Goal: Download file/media

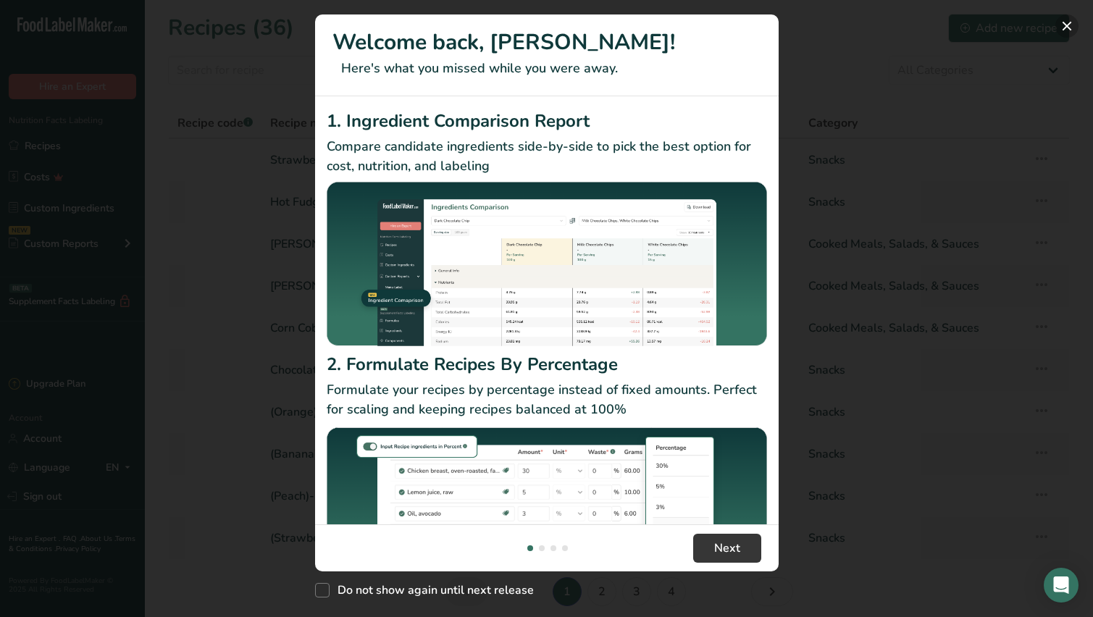
click at [1061, 25] on button "New Features" at bounding box center [1066, 25] width 23 height 23
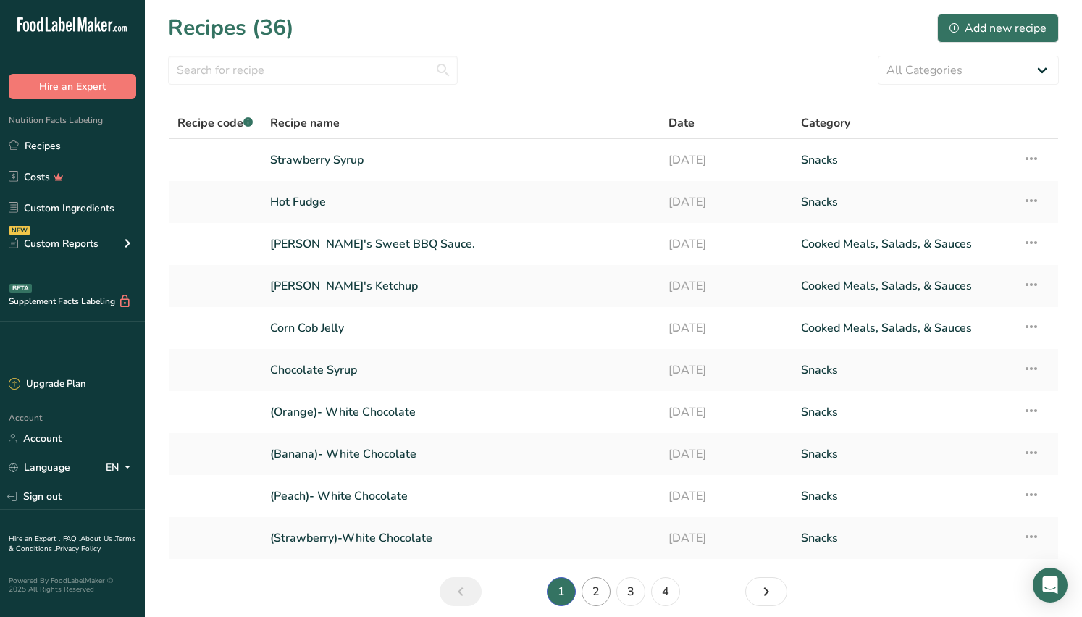
click at [600, 590] on link "2" at bounding box center [596, 591] width 29 height 29
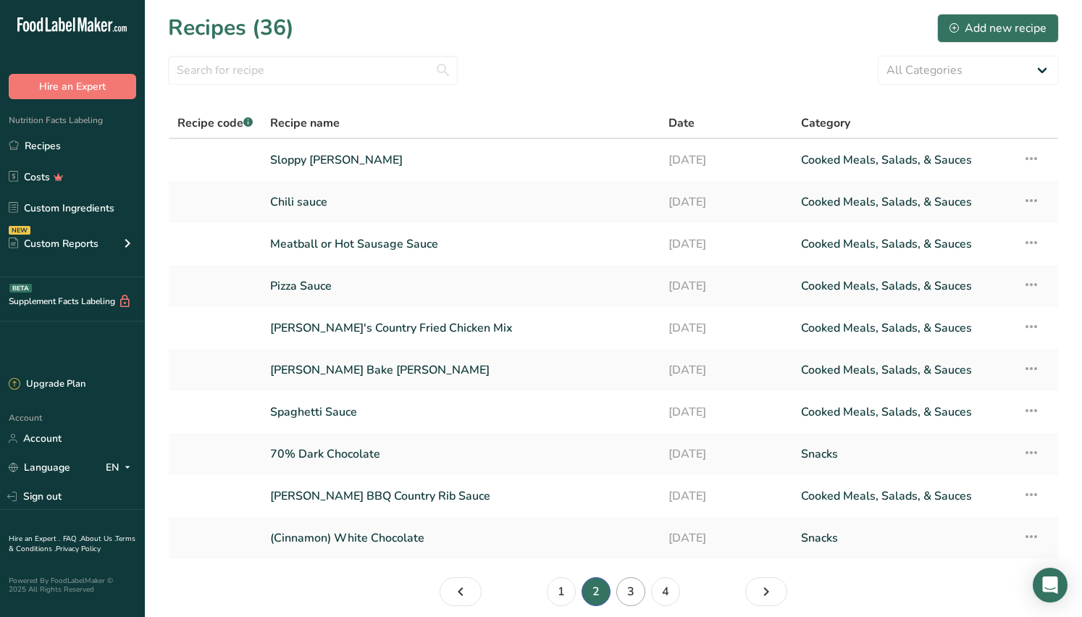
click at [630, 592] on link "3" at bounding box center [630, 591] width 29 height 29
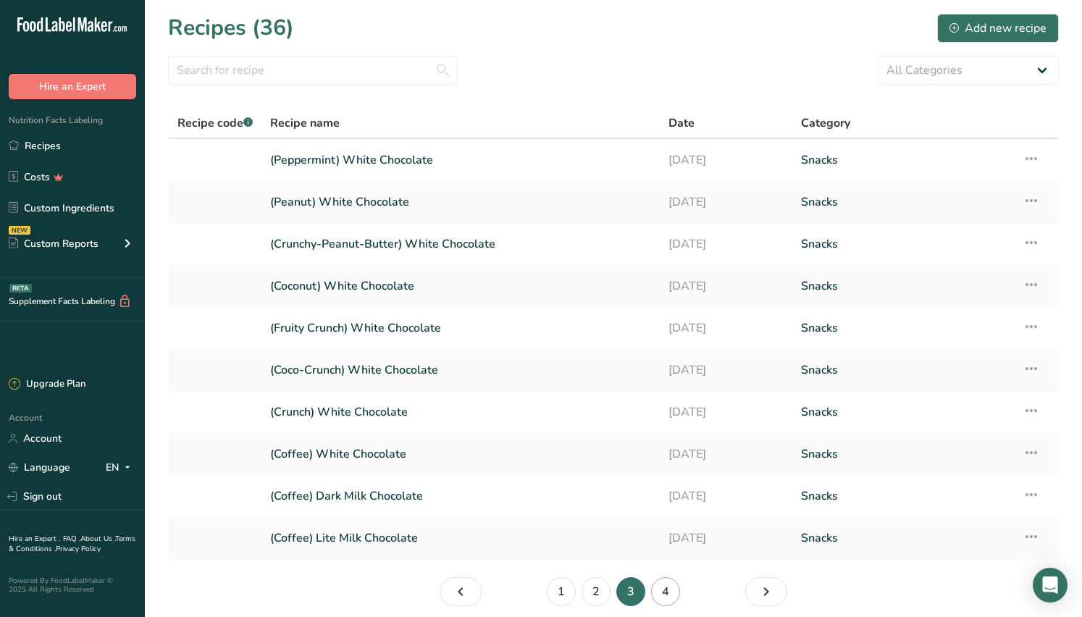
click at [663, 595] on link "4" at bounding box center [665, 591] width 29 height 29
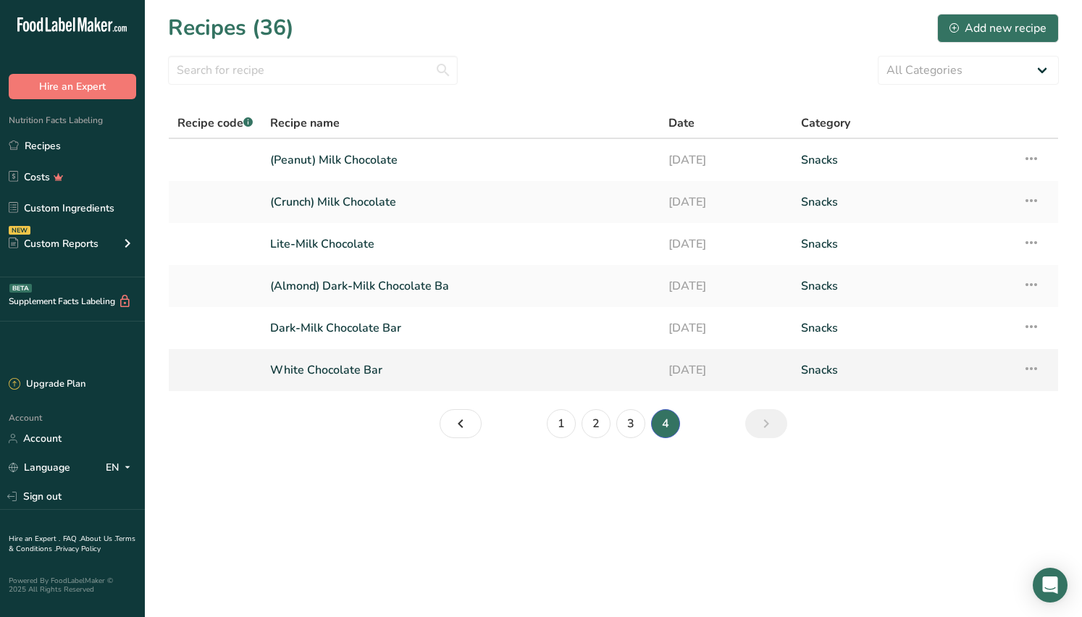
click at [358, 374] on link "White Chocolate Bar" at bounding box center [460, 370] width 381 height 30
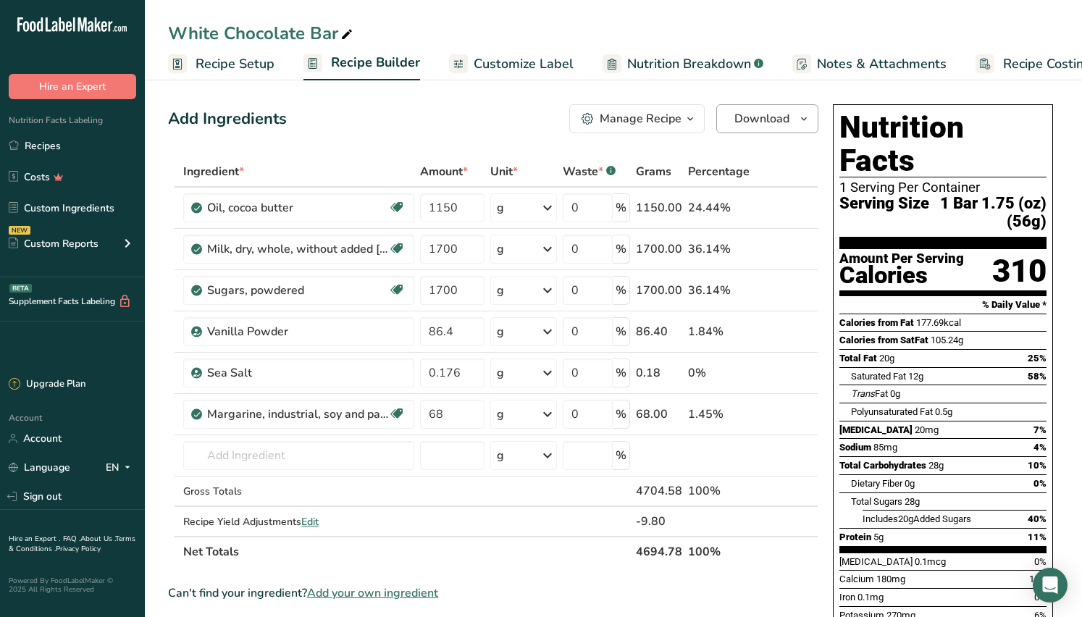
click at [787, 123] on span "Download" at bounding box center [761, 118] width 55 height 17
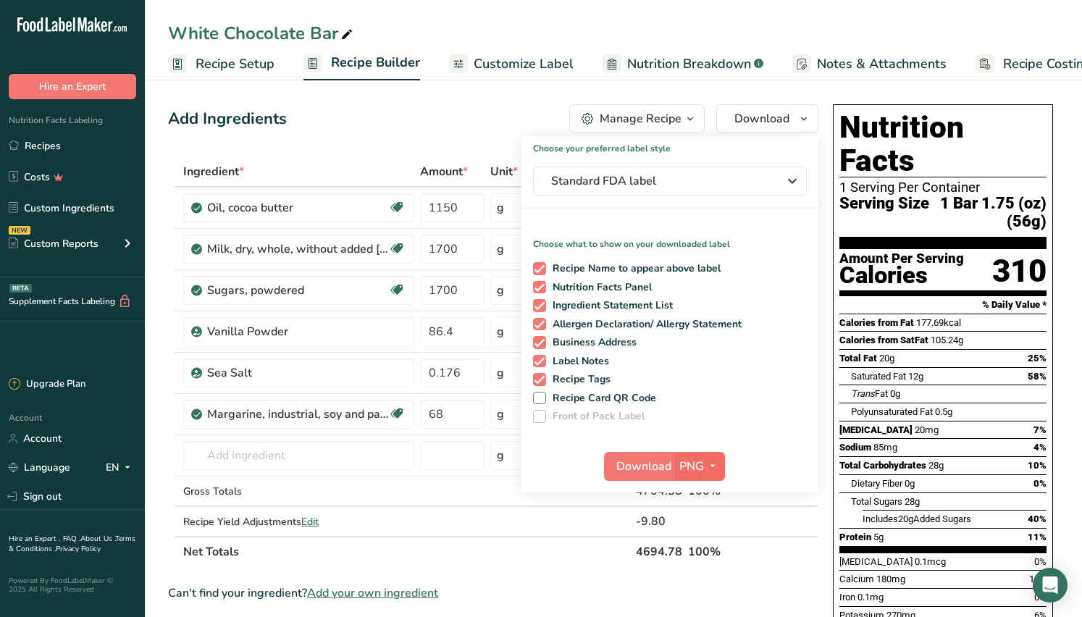
click at [684, 463] on span "PNG" at bounding box center [691, 466] width 25 height 17
click at [653, 463] on span "Download" at bounding box center [643, 466] width 55 height 17
